Goal: Transaction & Acquisition: Purchase product/service

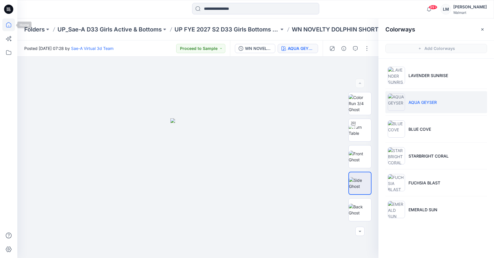
click at [8, 25] on icon at bounding box center [8, 24] width 13 height 13
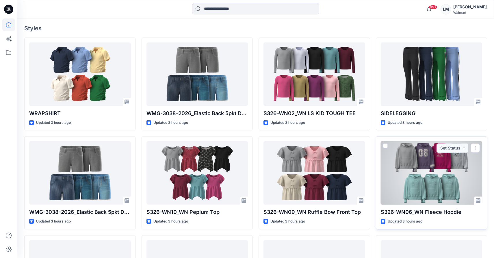
scroll to position [252, 0]
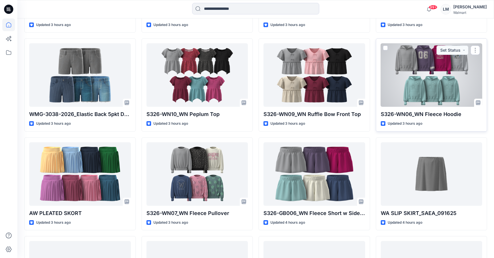
click at [429, 51] on div at bounding box center [431, 74] width 102 height 63
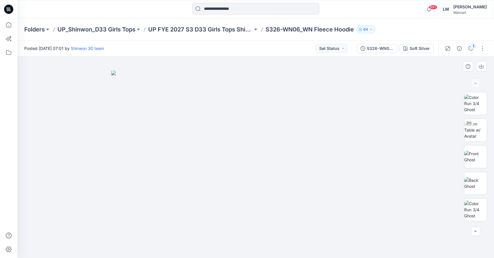
click at [302, 197] on img at bounding box center [255, 164] width 289 height 187
click at [303, 182] on img at bounding box center [255, 164] width 289 height 187
click at [419, 46] on div "Soft Silver" at bounding box center [419, 48] width 20 height 6
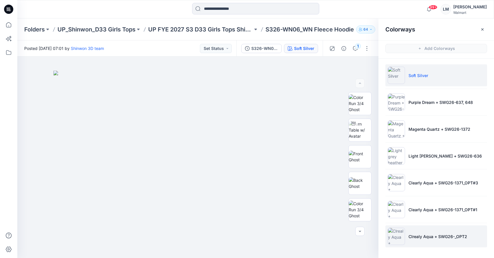
click at [410, 235] on p "Clrealy Aqua + SWG26-_OPT2" at bounding box center [437, 236] width 59 height 6
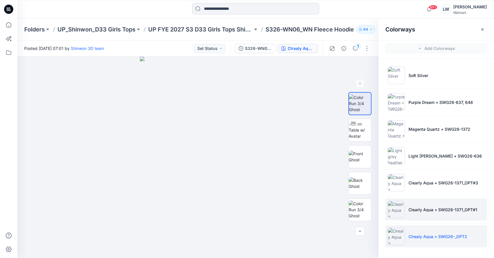
click at [416, 219] on li "Clearly Aqua + SWG26-1371_OPT#1" at bounding box center [436, 210] width 102 height 22
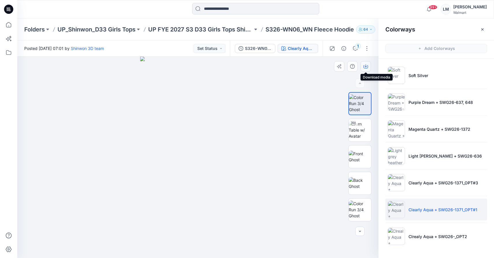
click at [366, 67] on icon "button" at bounding box center [365, 66] width 5 height 5
click at [360, 210] on img at bounding box center [359, 210] width 23 height 18
click at [365, 67] on icon "button" at bounding box center [365, 66] width 5 height 5
